Goal: Find specific page/section: Find specific page/section

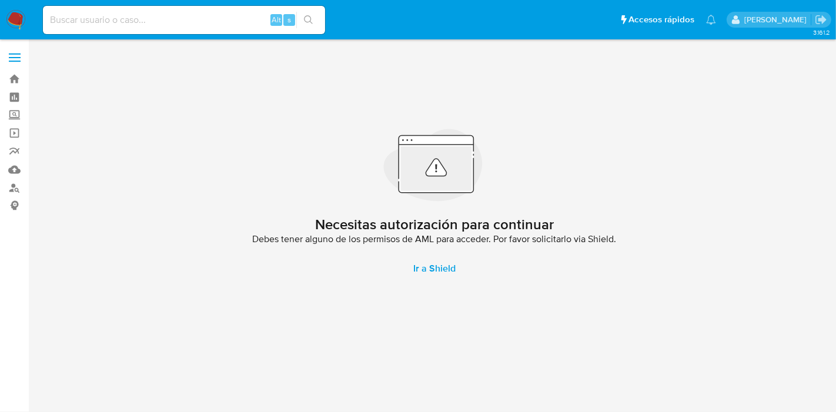
click at [183, 35] on div "Alt s" at bounding box center [184, 20] width 282 height 33
click at [213, 14] on input at bounding box center [184, 19] width 282 height 15
paste input "1035117601"
type input "1035117601"
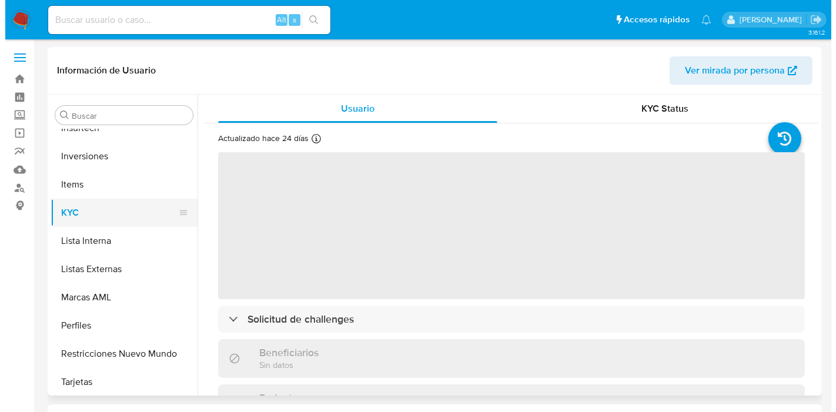
scroll to position [609, 0]
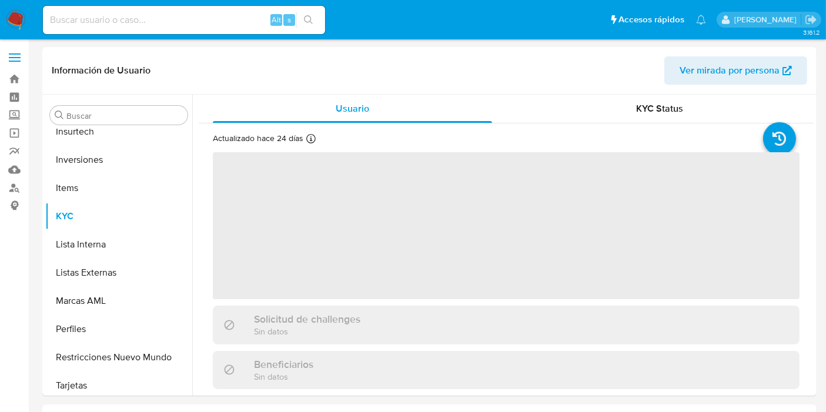
scroll to position [609, 0]
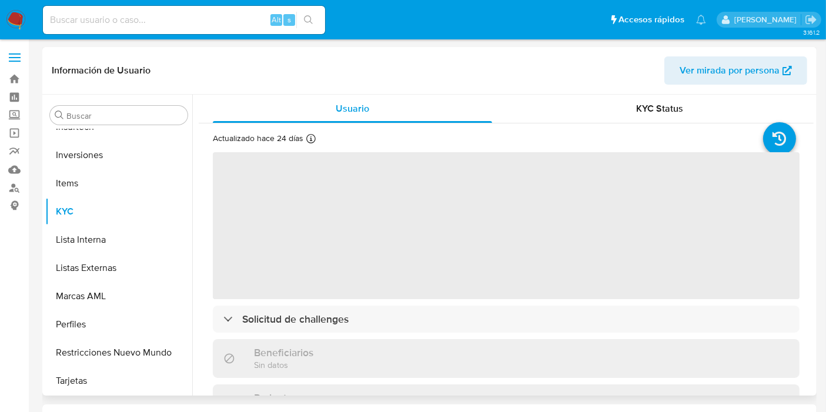
select select "10"
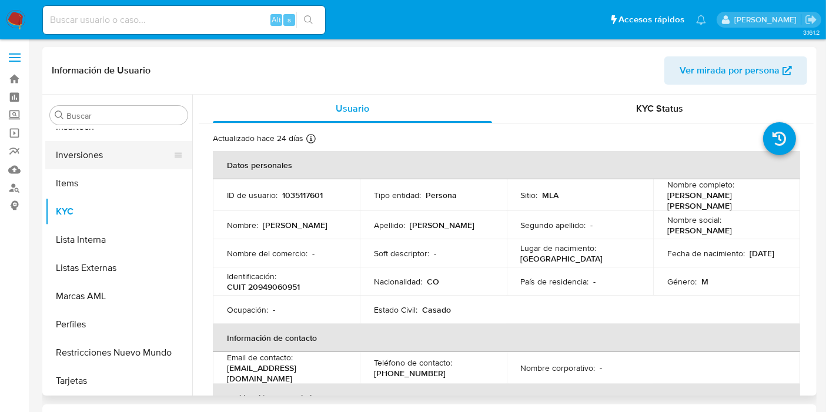
click at [100, 158] on button "Inversiones" at bounding box center [114, 155] width 138 height 28
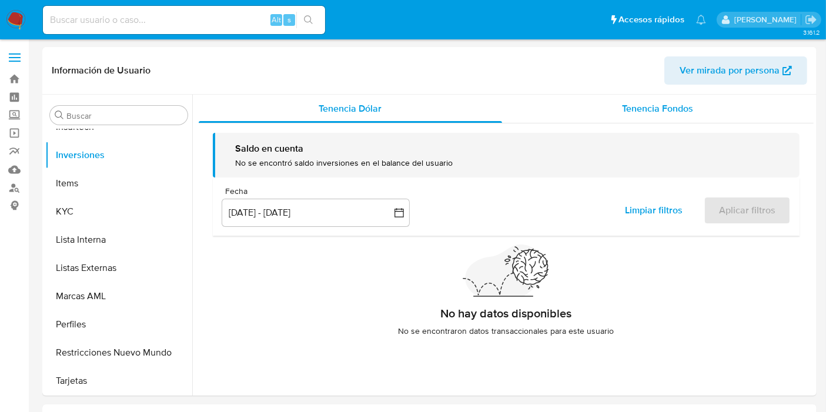
click at [606, 113] on div "Tenencia Fondos" at bounding box center [657, 109] width 311 height 28
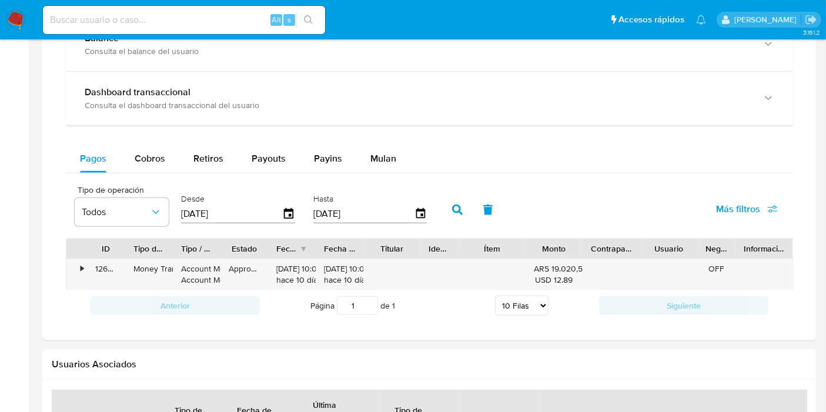
scroll to position [576, 0]
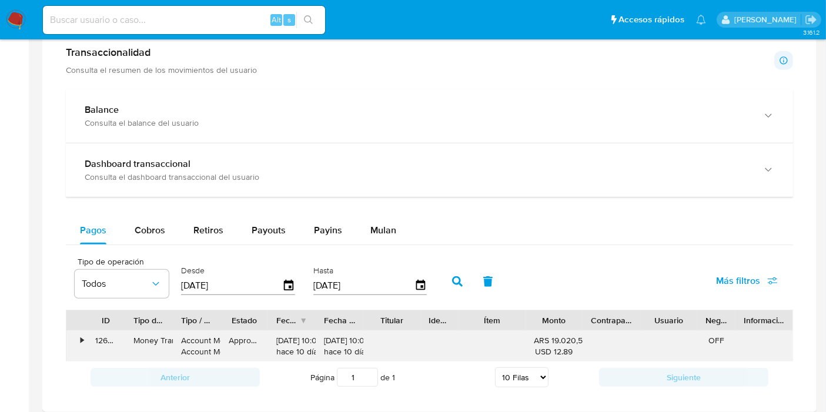
click at [185, 343] on div "Account Money Account Money" at bounding box center [196, 346] width 31 height 22
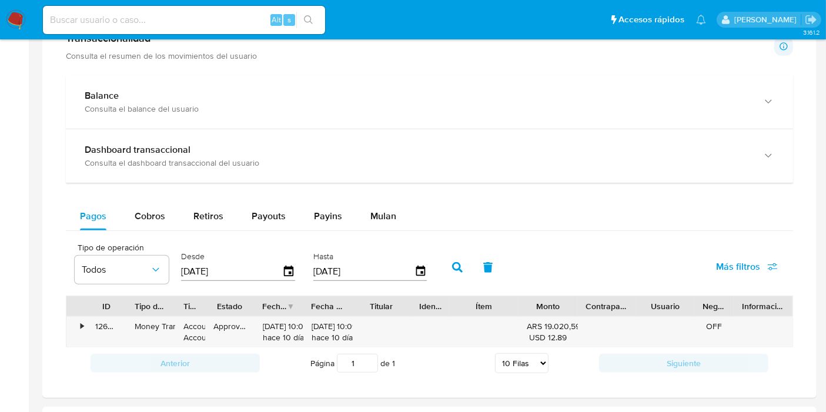
drag, startPoint x: 219, startPoint y: 303, endPoint x: 201, endPoint y: 310, distance: 19.5
click at [201, 310] on div at bounding box center [205, 306] width 21 height 20
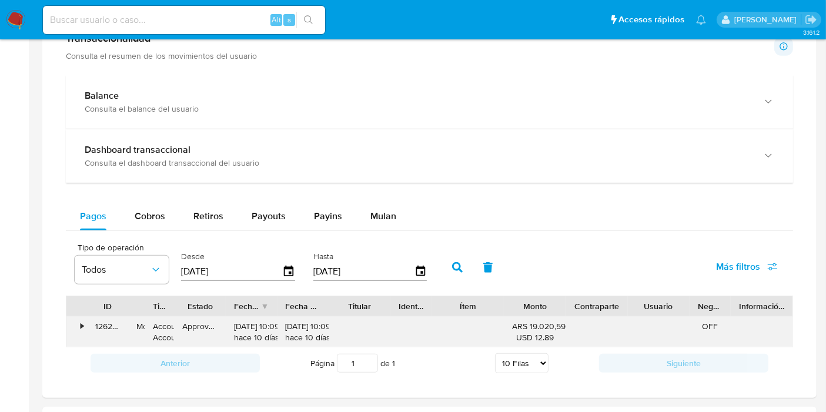
drag, startPoint x: 175, startPoint y: 306, endPoint x: 123, endPoint y: 316, distance: 52.7
click at [123, 316] on div "ID Tipo de operación Tipo / Método Estado Fecha de creación Fecha de aprobación…" at bounding box center [429, 322] width 727 height 52
click at [622, 314] on div "ID Tipo de operación Tipo / Método Estado Fecha de creación Fecha de aprobación…" at bounding box center [429, 322] width 727 height 52
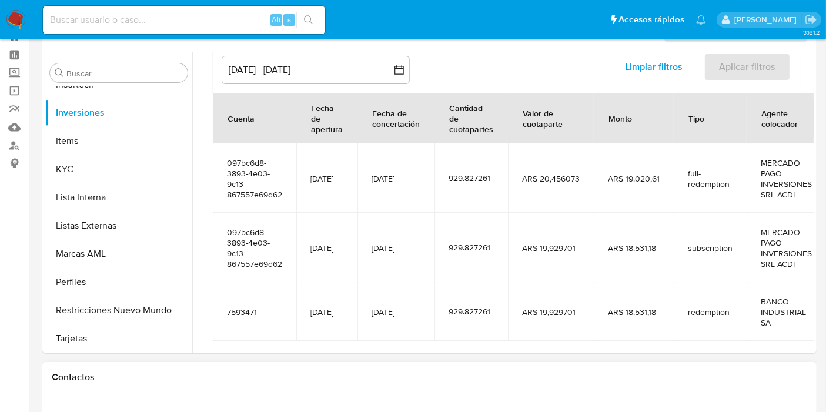
scroll to position [109, 0]
